Goal: Task Accomplishment & Management: Manage account settings

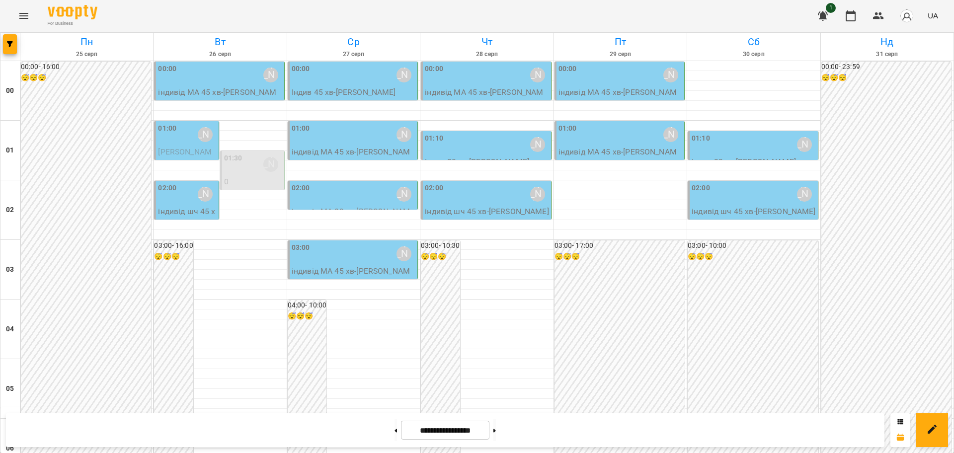
scroll to position [1084, 0]
click at [395, 430] on icon at bounding box center [396, 430] width 2 height 3
type input "**********"
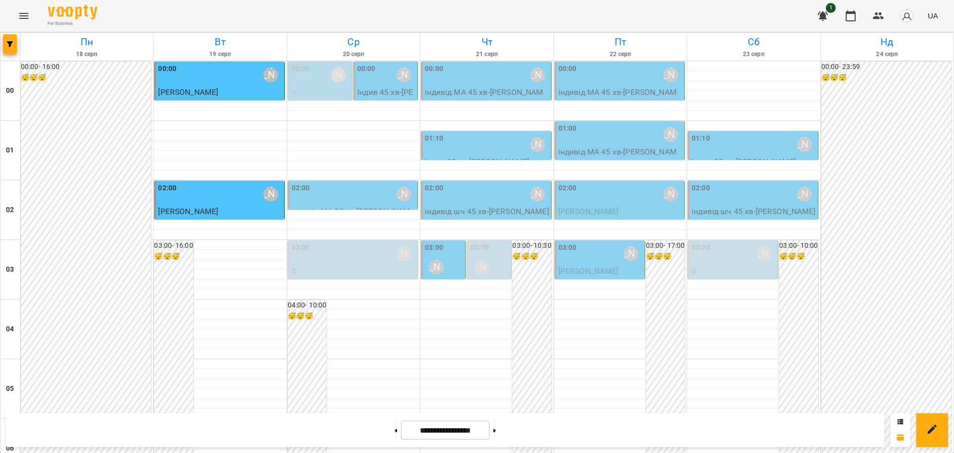
scroll to position [339, 0]
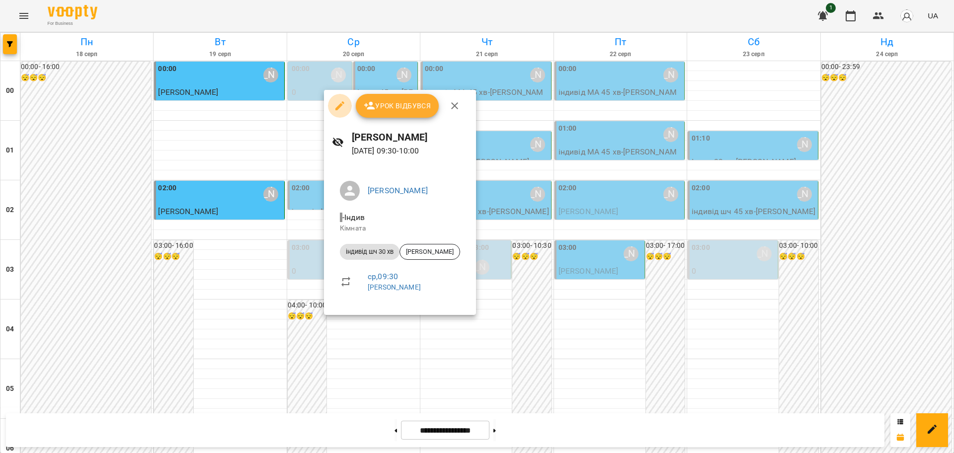
click at [339, 105] on icon "button" at bounding box center [340, 106] width 12 height 12
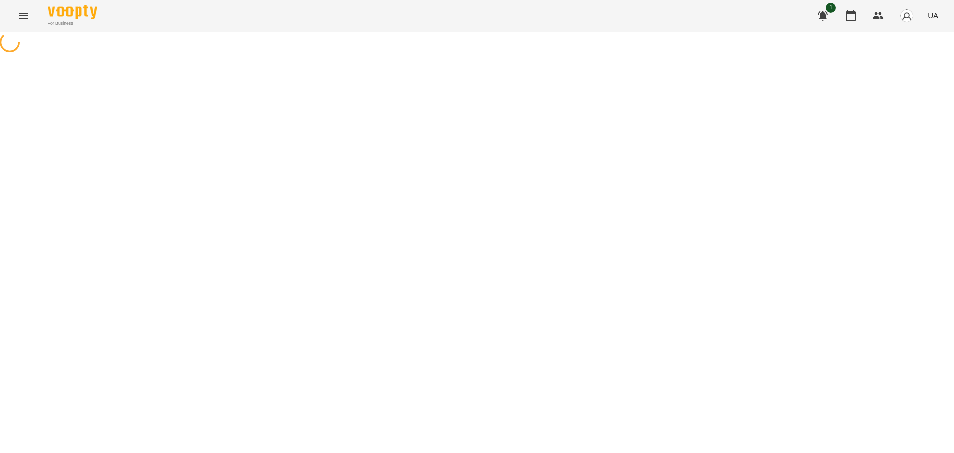
select select "**********"
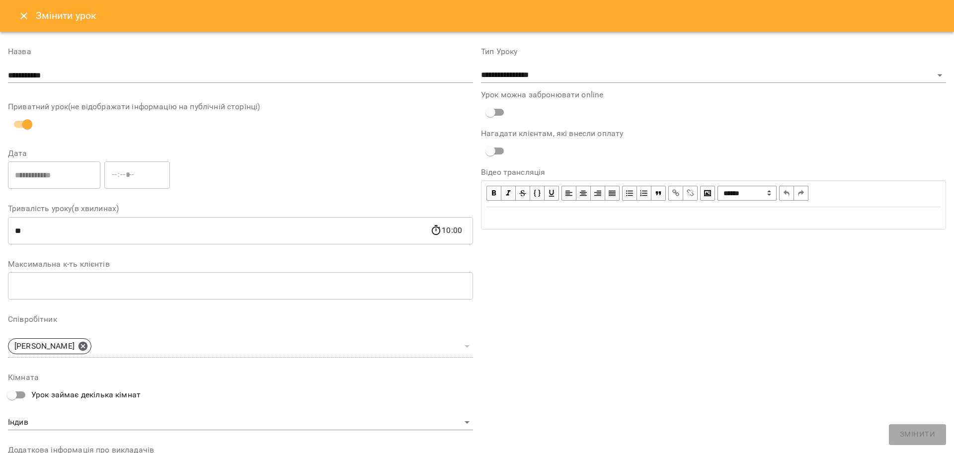
click at [18, 17] on icon "Close" at bounding box center [24, 16] width 12 height 12
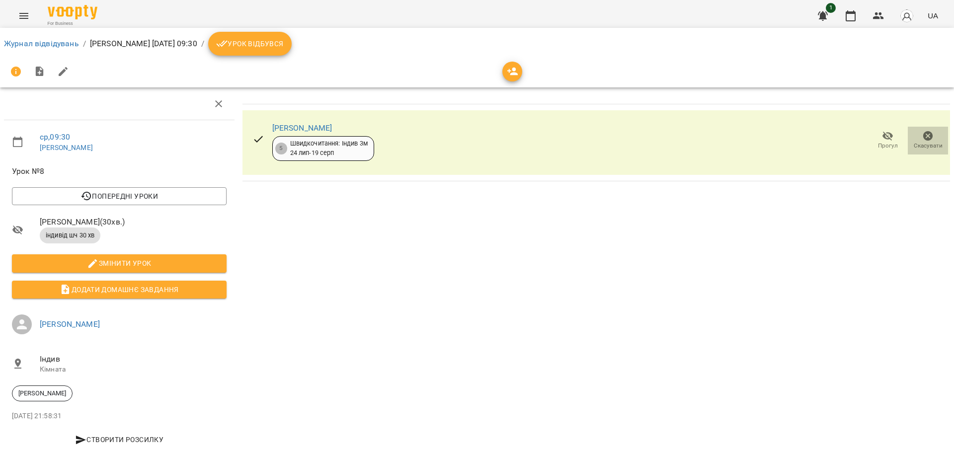
click at [924, 134] on icon "button" at bounding box center [929, 136] width 10 height 10
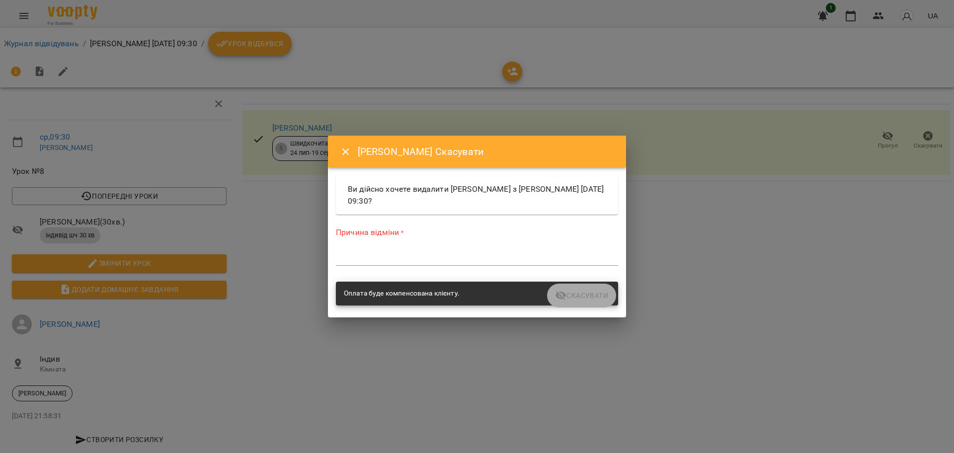
click at [445, 259] on textarea at bounding box center [477, 257] width 282 height 9
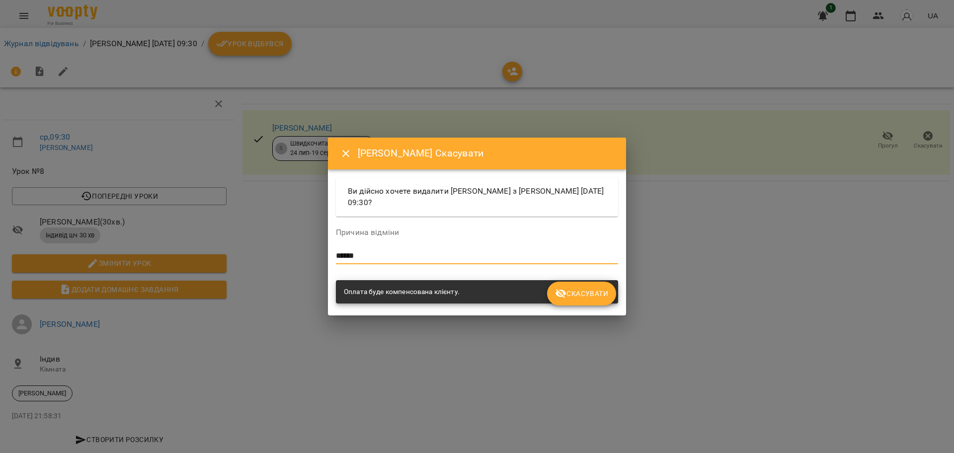
type textarea "******"
click at [587, 296] on span "Скасувати" at bounding box center [581, 294] width 53 height 12
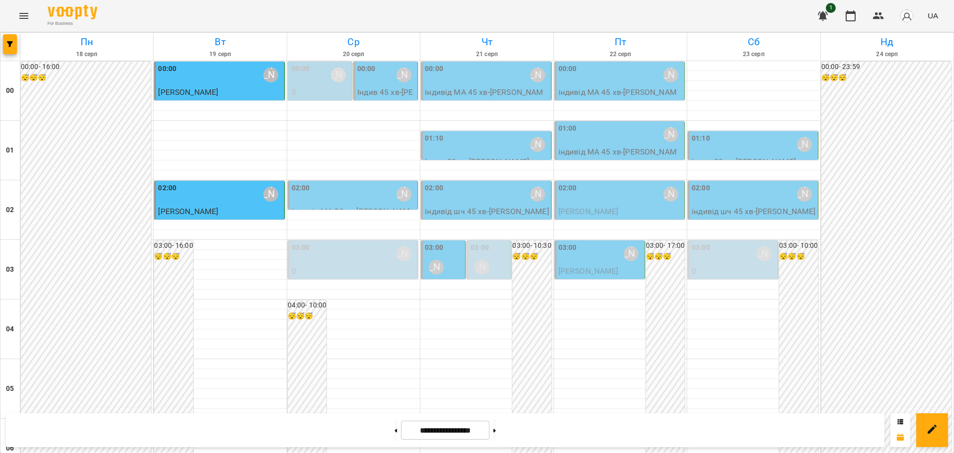
scroll to position [497, 0]
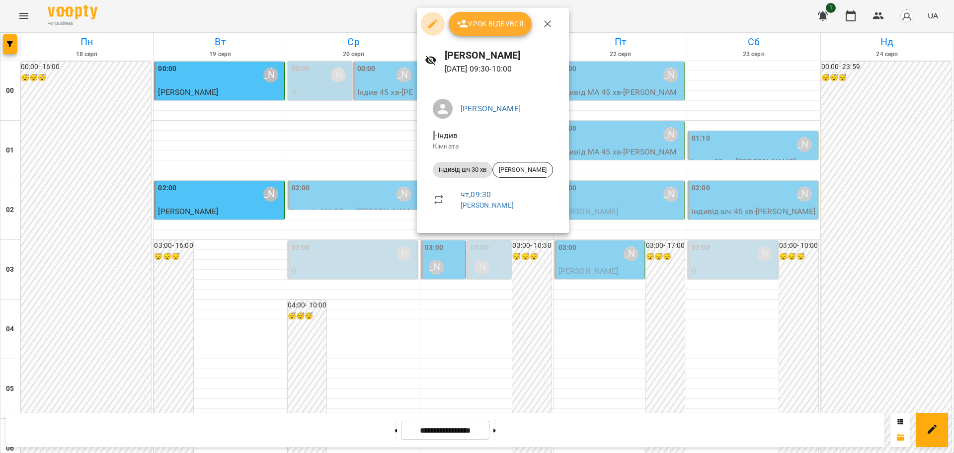
click at [430, 24] on icon "button" at bounding box center [433, 24] width 12 height 12
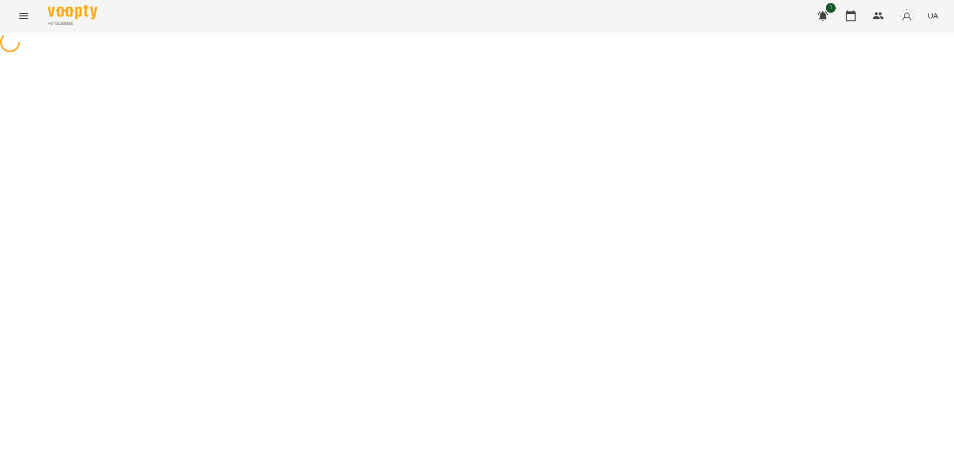
select select "**********"
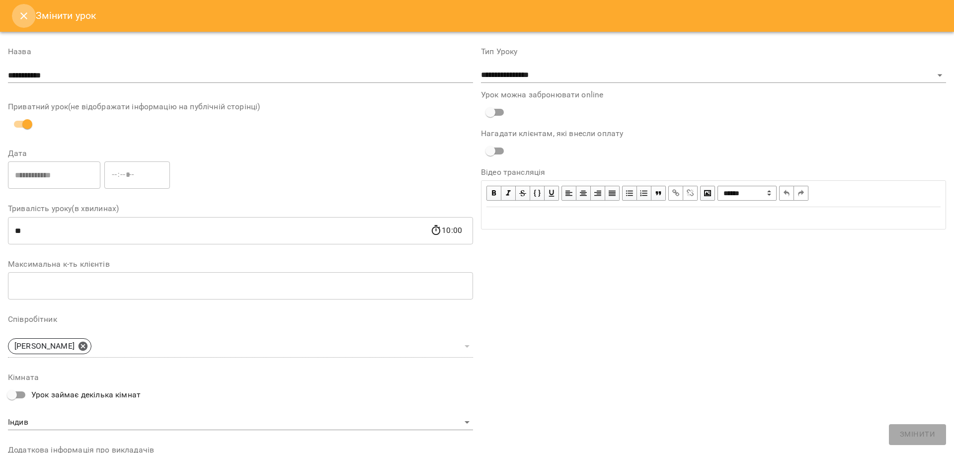
click at [21, 14] on icon "Close" at bounding box center [24, 16] width 12 height 12
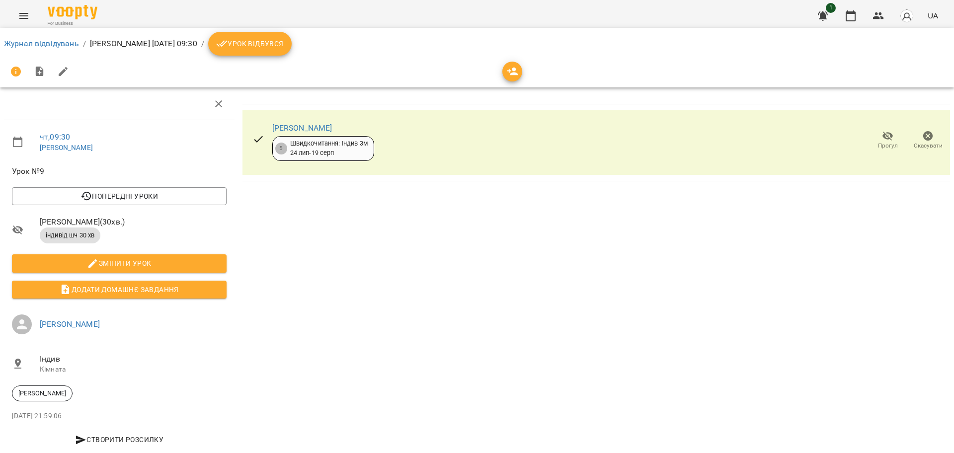
click at [917, 142] on span "Скасувати" at bounding box center [928, 146] width 29 height 8
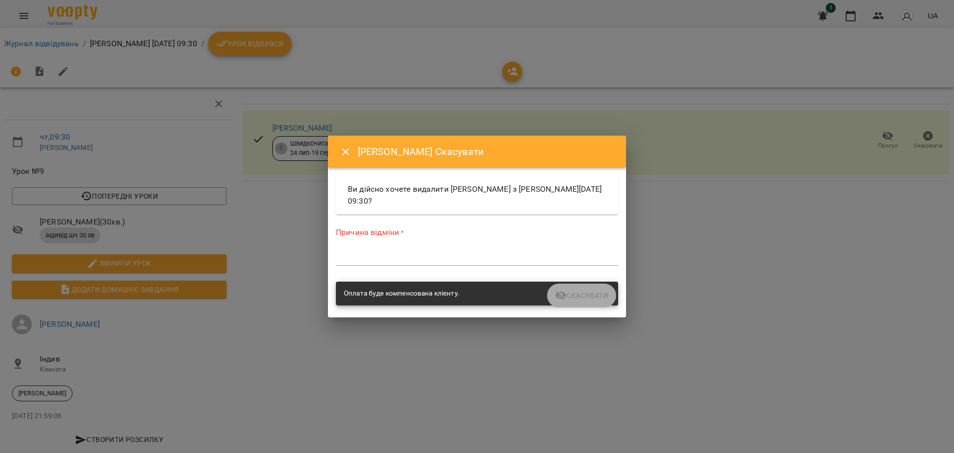
click at [381, 260] on textarea at bounding box center [477, 257] width 282 height 9
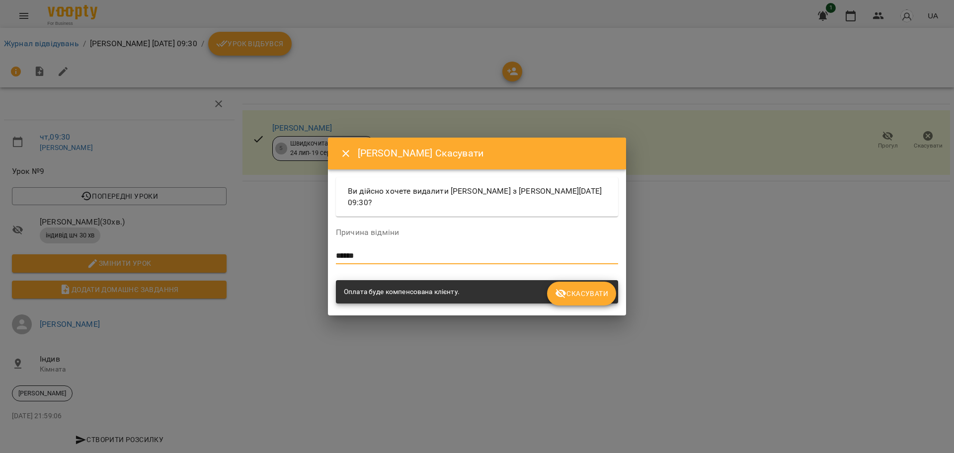
type textarea "******"
click at [575, 288] on span "Скасувати" at bounding box center [581, 294] width 53 height 12
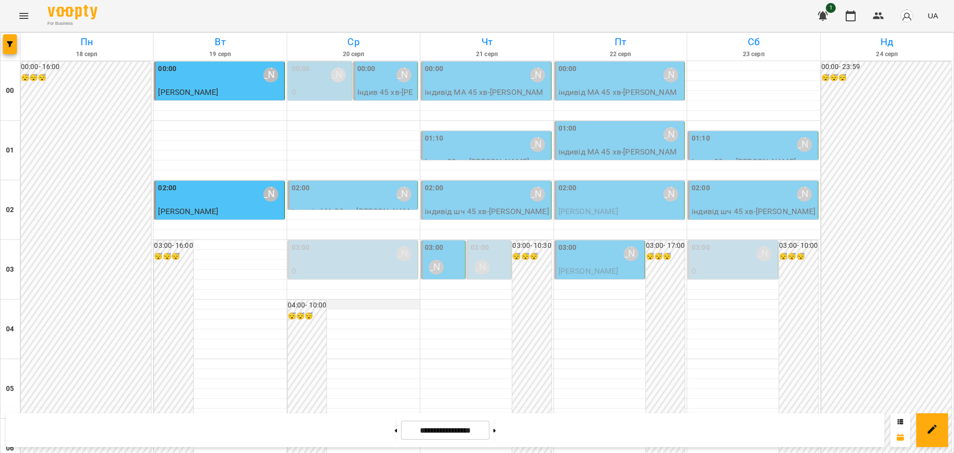
scroll to position [497, 0]
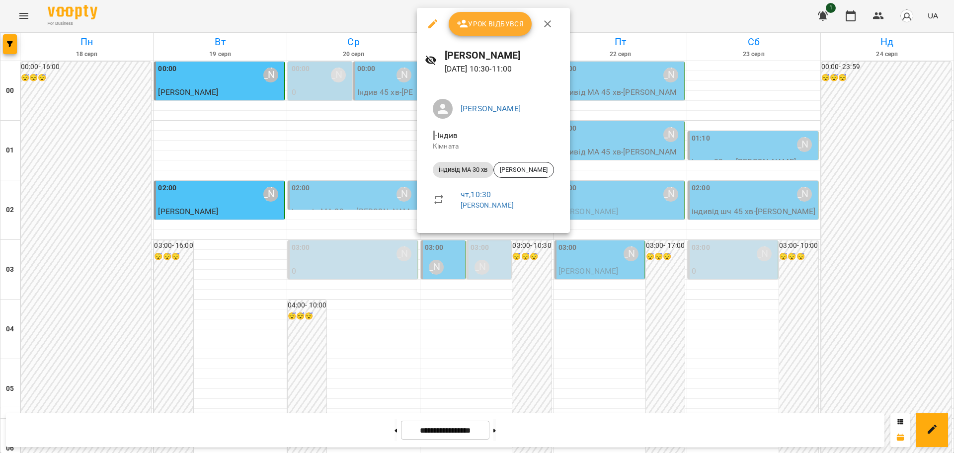
click at [545, 20] on icon "button" at bounding box center [548, 24] width 12 height 12
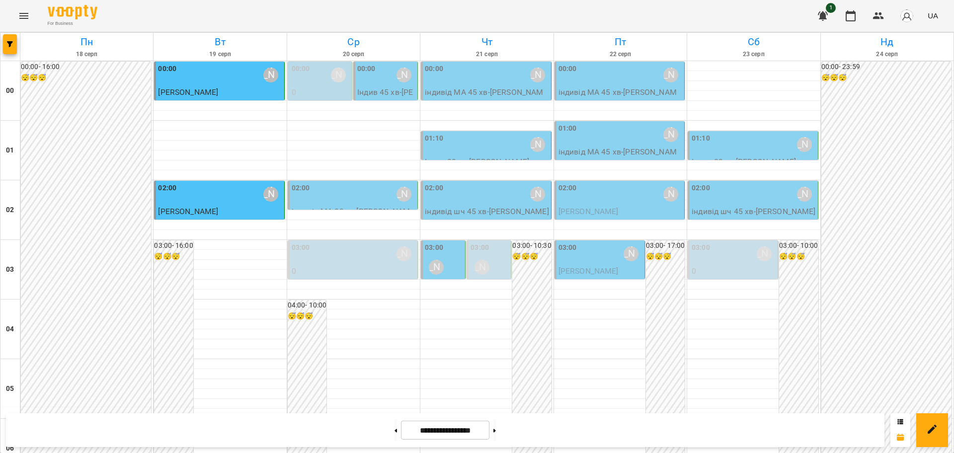
scroll to position [1084, 0]
click at [23, 14] on icon "Menu" at bounding box center [24, 16] width 12 height 12
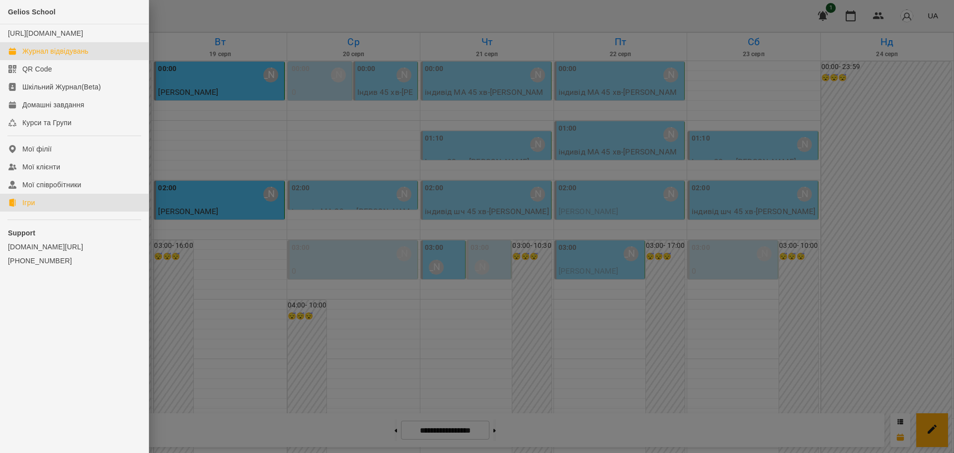
click at [35, 208] on div "Ігри" at bounding box center [28, 203] width 12 height 10
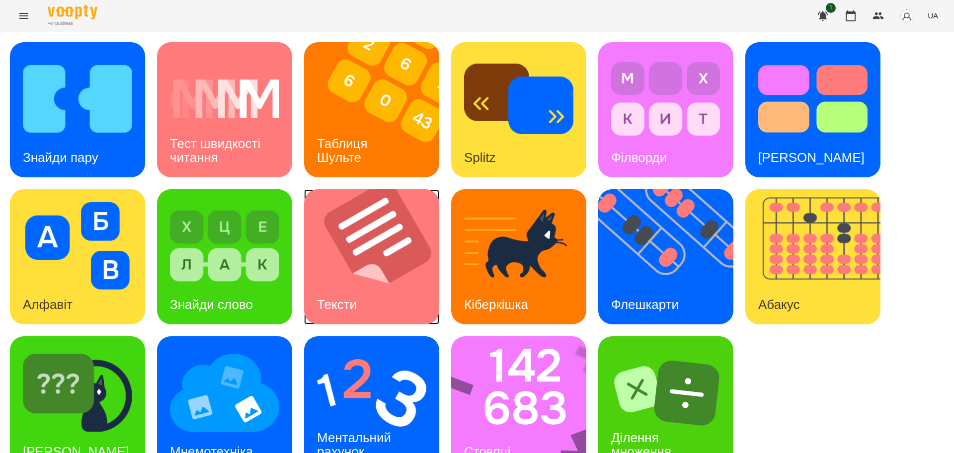
click at [354, 248] on img at bounding box center [378, 256] width 148 height 135
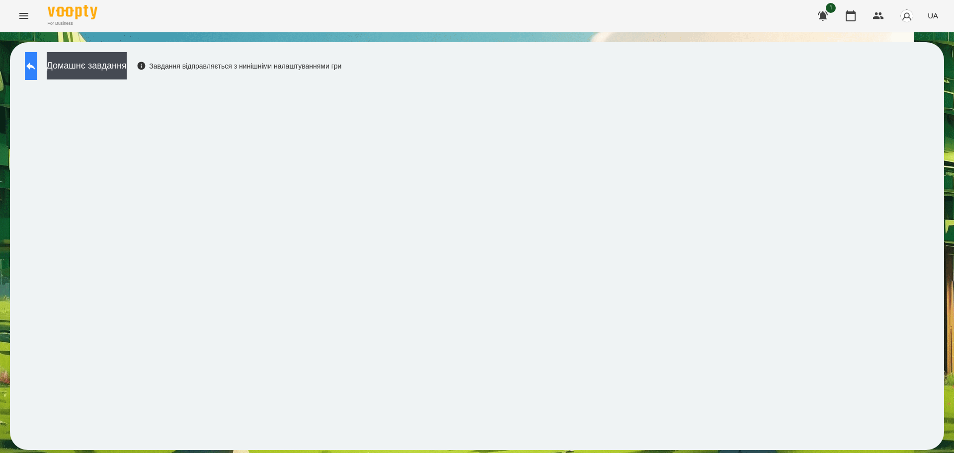
click at [33, 66] on button at bounding box center [31, 66] width 12 height 28
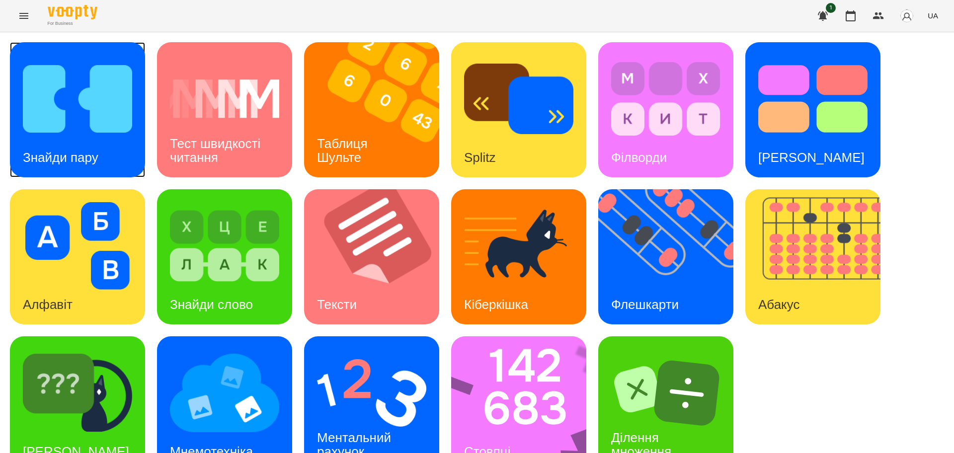
click at [74, 138] on div "Знайди пару" at bounding box center [60, 157] width 101 height 39
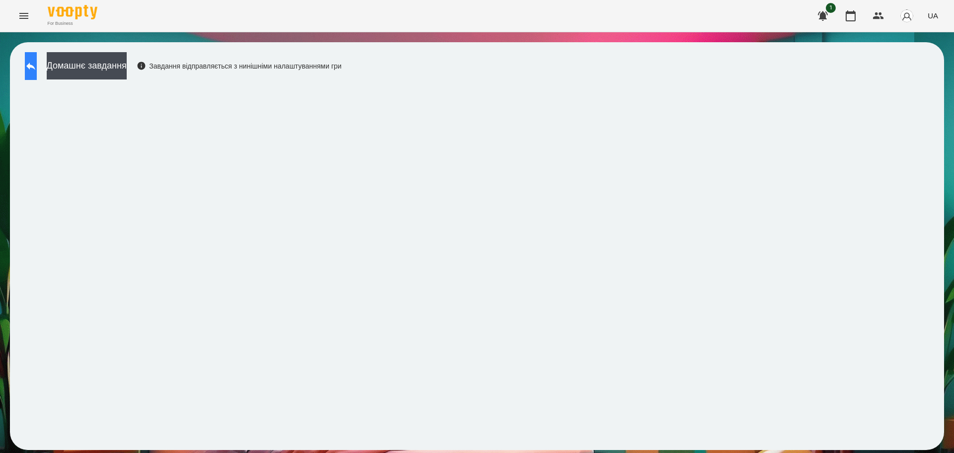
click at [37, 71] on icon at bounding box center [31, 66] width 12 height 12
